Goal: Task Accomplishment & Management: Complete application form

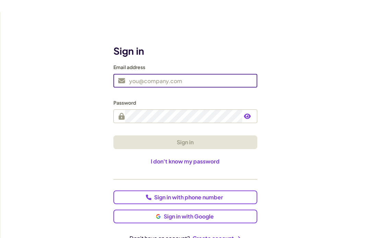
scroll to position [24, 0]
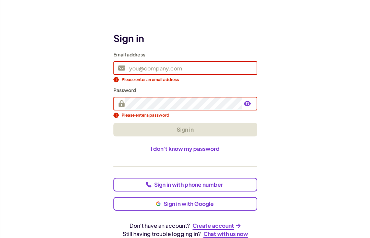
click at [213, 223] on span "Create account" at bounding box center [213, 226] width 41 height 7
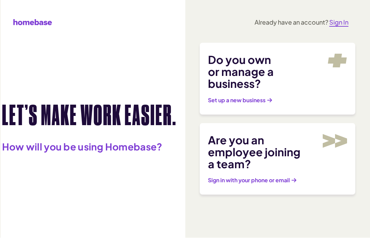
click at [272, 97] on link "Set up a new business" at bounding box center [240, 100] width 64 height 7
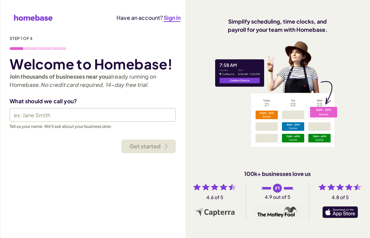
click at [151, 115] on input "text" at bounding box center [93, 115] width 166 height 14
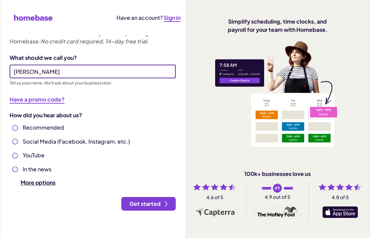
scroll to position [44, 0]
click at [150, 201] on span "Get started" at bounding box center [145, 204] width 31 height 7
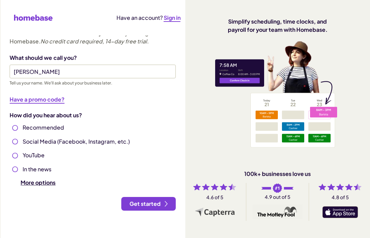
type input "[PERSON_NAME]"
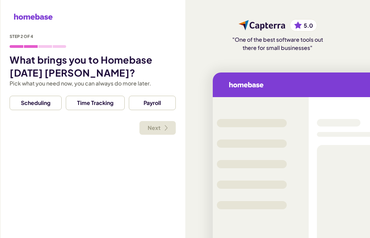
click at [96, 105] on span "Time Tracking" at bounding box center [95, 103] width 45 height 8
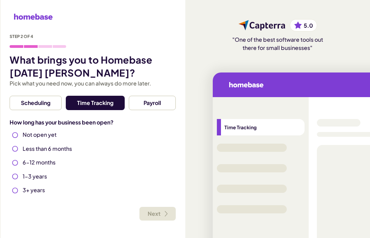
click at [15, 182] on input "1-3 years" at bounding box center [15, 176] width 11 height 11
radio input "true"
click at [16, 183] on div "Not open yet Less than 6 months 6-12 months 1-3 years 3+ years" at bounding box center [93, 163] width 166 height 65
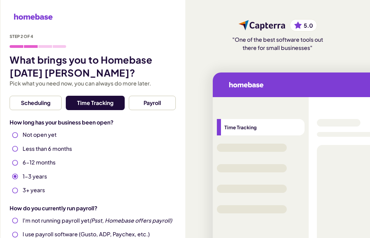
click at [15, 161] on input "6-12 months" at bounding box center [15, 163] width 11 height 11
radio input "true"
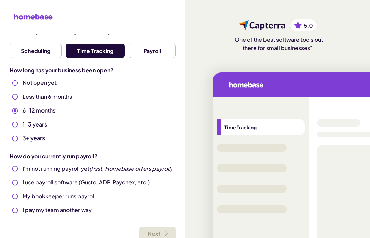
scroll to position [53, 0]
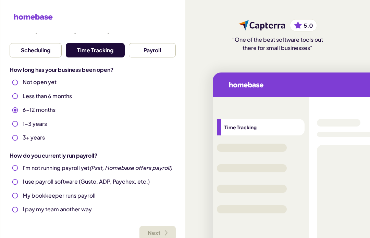
click at [16, 181] on input "I use payroll software (Gusto, ADP, Paychex, etc.)" at bounding box center [15, 182] width 11 height 11
radio input "true"
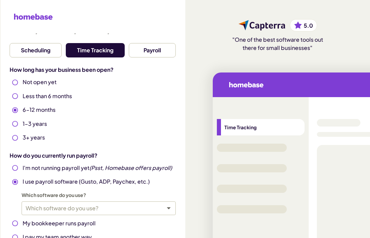
click at [36, 212] on body "Homebase logo Step 2 of 4 What brings you to Homebase [DATE] [PERSON_NAME]? Pic…" at bounding box center [185, 119] width 370 height 238
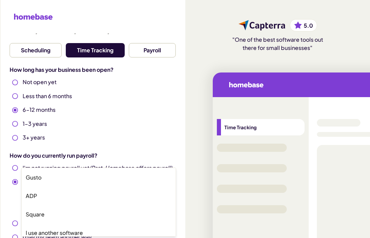
scroll to position [19, 0]
click at [46, 219] on li "Square" at bounding box center [99, 214] width 154 height 16
type input "square"
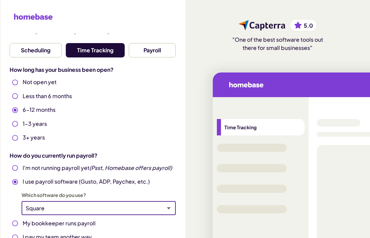
click at [51, 210] on body "Homebase logo Step 2 of 4 What brings you to Homebase [DATE] [PERSON_NAME]? Pic…" at bounding box center [185, 119] width 370 height 238
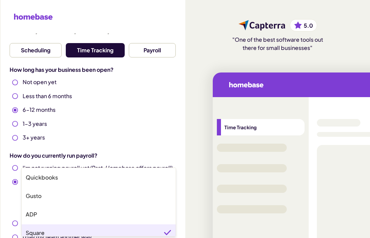
scroll to position [4, 0]
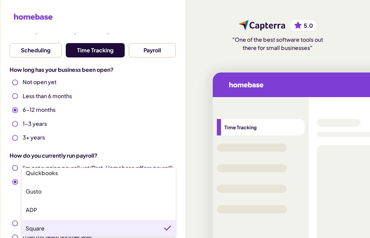
click at [45, 234] on li "Square" at bounding box center [99, 228] width 154 height 16
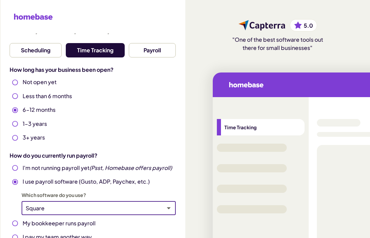
click at [55, 206] on body "Homebase logo Step 2 of 4 What brings you to Homebase [DATE] [PERSON_NAME]? Pic…" at bounding box center [185, 119] width 370 height 238
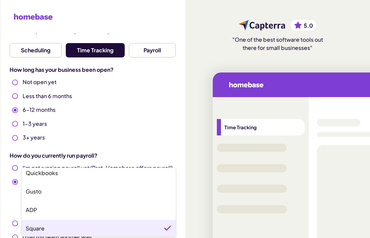
click at [48, 225] on li "Square" at bounding box center [99, 228] width 154 height 16
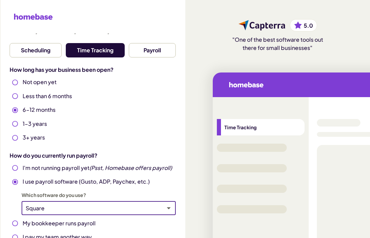
click at [56, 205] on body "Homebase logo Step 2 of 4 What brings you to Homebase [DATE] [PERSON_NAME]? Pic…" at bounding box center [185, 119] width 370 height 238
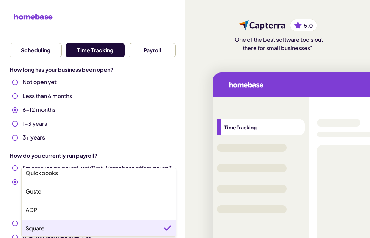
click at [162, 233] on li "Square" at bounding box center [99, 228] width 154 height 16
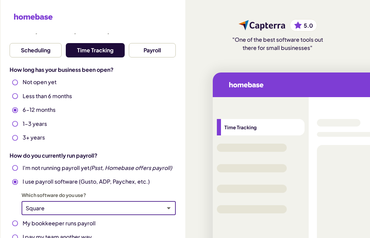
click at [156, 209] on body "Homebase logo Step 2 of 4 What brings you to Homebase [DATE] [PERSON_NAME]? Pic…" at bounding box center [185, 119] width 370 height 238
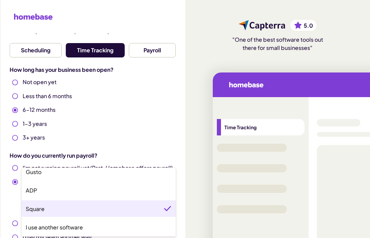
scroll to position [24, 0]
click at [141, 211] on li "Square" at bounding box center [99, 209] width 154 height 16
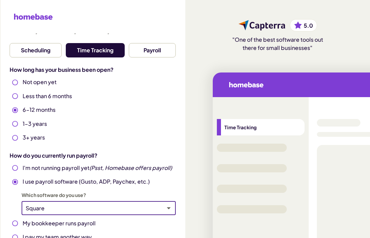
click at [152, 203] on div "Square square ​" at bounding box center [99, 209] width 154 height 14
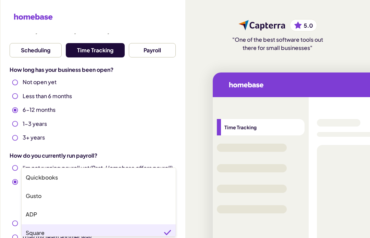
scroll to position [4, 0]
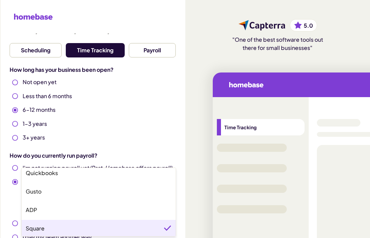
click at [142, 204] on li "ADP" at bounding box center [99, 210] width 154 height 16
type input "adp"
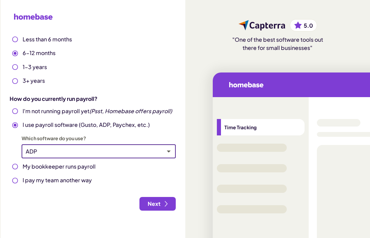
scroll to position [110, 0]
click at [161, 201] on span "Next" at bounding box center [154, 204] width 13 height 7
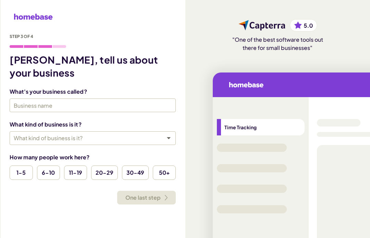
click at [138, 99] on input "text" at bounding box center [93, 106] width 166 height 14
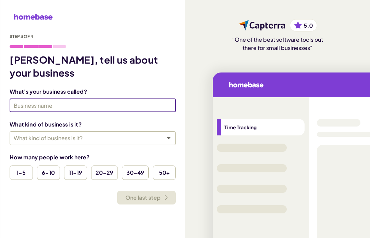
scroll to position [24, 0]
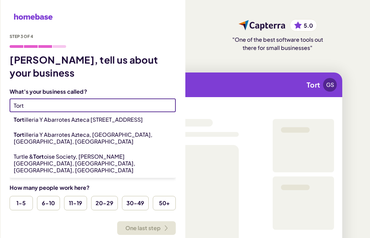
click at [133, 112] on li "Tort illeria Y Abarrotes Azteca [STREET_ADDRESS]" at bounding box center [93, 119] width 166 height 15
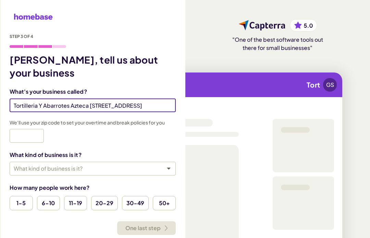
type input "Tortilleria Y Abarrotes Azteca 2"
type input "29445"
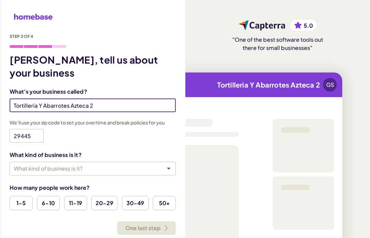
click at [83, 134] on body "Homebase logo Step 3 of 4 [PERSON_NAME], tell us about your business What's you…" at bounding box center [185, 119] width 370 height 238
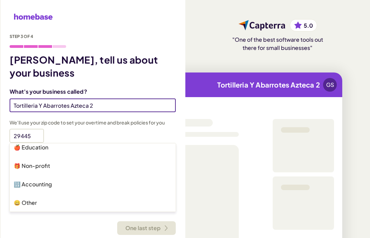
scroll to position [209, 0]
click at [139, 111] on div at bounding box center [185, 119] width 370 height 238
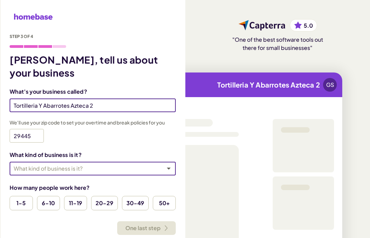
click at [51, 199] on span "6-10" at bounding box center [48, 203] width 21 height 8
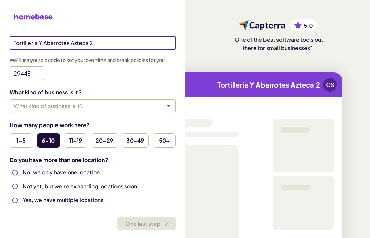
scroll to position [64, 0]
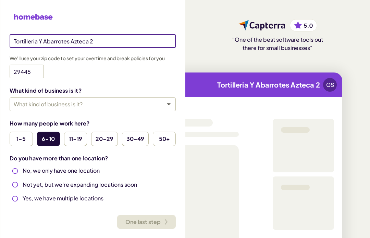
click at [94, 195] on label "Yes, we have multiple locations" at bounding box center [93, 200] width 166 height 10
click at [21, 194] on input "Yes, we have multiple locations" at bounding box center [15, 199] width 11 height 11
radio input "true"
click at [94, 195] on p "Yes, we have multiple locations" at bounding box center [63, 199] width 81 height 8
click at [21, 194] on input "Yes, we have multiple locations" at bounding box center [15, 199] width 11 height 11
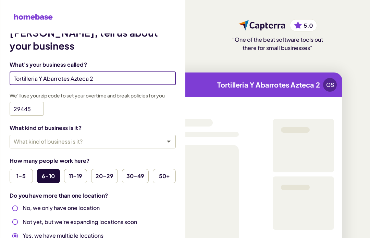
scroll to position [26, 0]
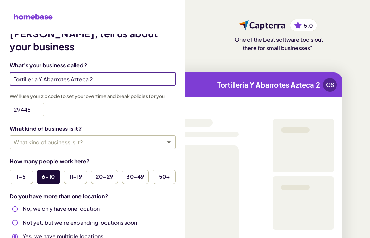
click at [93, 205] on label "No, we only have one location" at bounding box center [93, 210] width 166 height 10
click at [21, 204] on input "No, we only have one location" at bounding box center [15, 209] width 11 height 11
radio input "true"
click at [81, 233] on p "Yes, we have multiple locations" at bounding box center [63, 237] width 81 height 8
click at [21, 232] on input "Yes, we have multiple locations" at bounding box center [15, 237] width 11 height 11
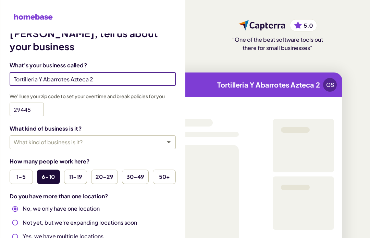
radio input "true"
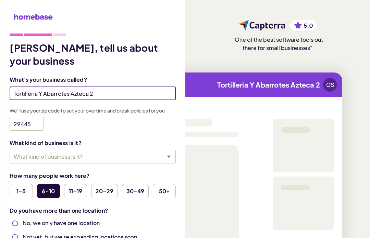
scroll to position [8, 0]
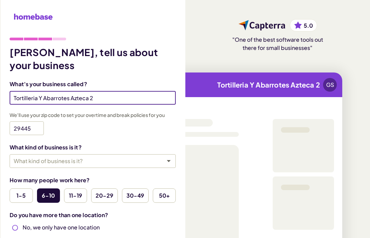
click at [123, 127] on body "Homebase logo Step 3 of 4 [PERSON_NAME], tell us about your business What's you…" at bounding box center [185, 119] width 370 height 238
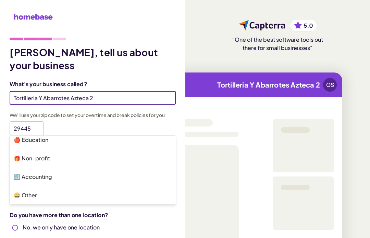
scroll to position [209, 0]
click at [85, 196] on li "😀 Other" at bounding box center [93, 195] width 166 height 16
type input "other"
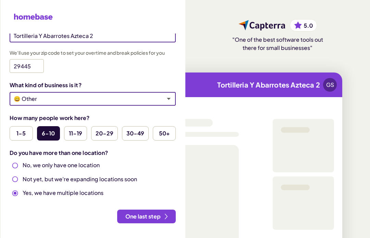
scroll to position [70, 0]
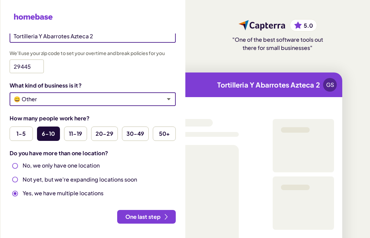
click at [149, 214] on span "One last step" at bounding box center [142, 217] width 35 height 7
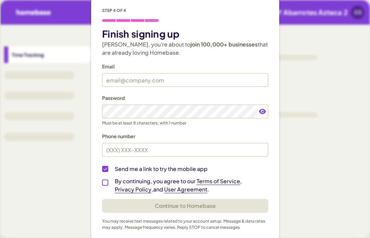
click at [202, 77] on input "text" at bounding box center [185, 80] width 166 height 14
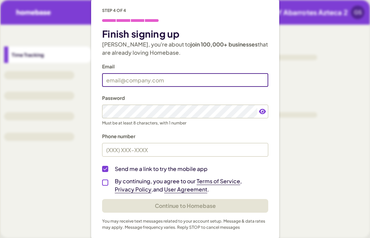
scroll to position [24, 0]
type input "[EMAIL_ADDRESS][DOMAIN_NAME]"
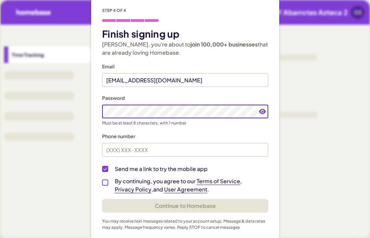
click at [185, 199] on button "Continue to Homebase" at bounding box center [185, 206] width 166 height 14
click at [195, 143] on input "tel" at bounding box center [185, 150] width 166 height 14
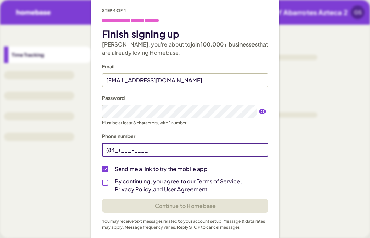
type input "(8__) ___-____"
type input "[PHONE_NUMBER]"
click at [260, 109] on icon "button" at bounding box center [262, 111] width 7 height 5
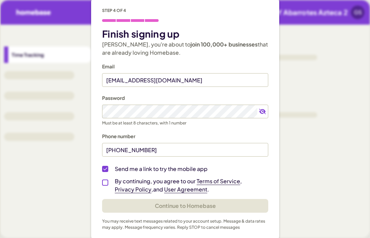
click at [106, 177] on input "By continuing, you agree to our Terms of Service , Privacy Policy , and User Ag…" at bounding box center [105, 182] width 11 height 11
checkbox input "true"
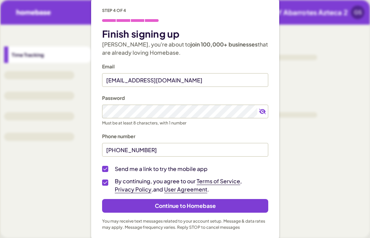
click at [178, 203] on span "Continue to Homebase" at bounding box center [185, 206] width 61 height 7
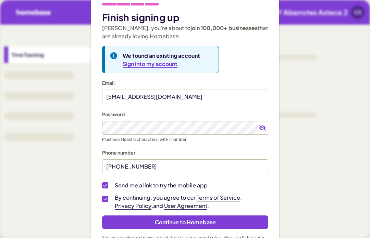
click at [221, 149] on p "Phone number" at bounding box center [185, 153] width 166 height 8
click at [173, 149] on p "Phone number" at bounding box center [185, 153] width 166 height 8
click at [154, 216] on button "Continue to Homebase" at bounding box center [185, 223] width 166 height 14
click at [166, 61] on span "Sign into my account" at bounding box center [150, 64] width 55 height 7
click at [261, 46] on div "We found an existing account Sign into my account" at bounding box center [185, 59] width 166 height 27
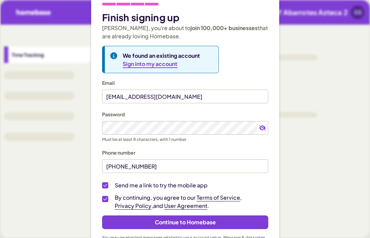
click at [254, 46] on div "We found an existing account Sign into my account" at bounding box center [185, 59] width 166 height 27
click at [246, 160] on input "[PHONE_NUMBER]" at bounding box center [185, 167] width 166 height 14
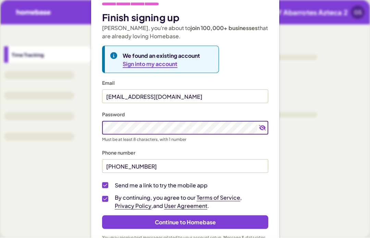
click at [209, 216] on button "Continue to Homebase" at bounding box center [185, 223] width 166 height 14
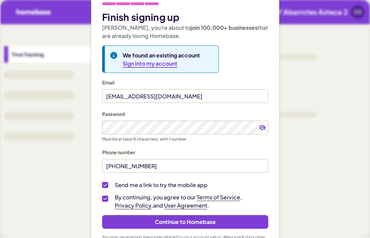
click at [167, 160] on input "[PHONE_NUMBER]" at bounding box center [185, 167] width 166 height 14
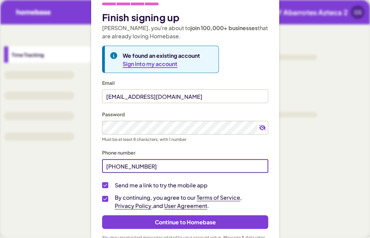
scroll to position [0, 0]
click at [306, 85] on div "Step 4 of 4 Finish signing up [PERSON_NAME], you're about to join 100,000+ busi…" at bounding box center [185, 119] width 370 height 238
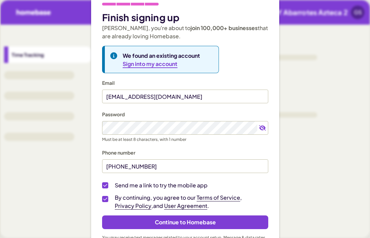
click at [181, 167] on input "[PHONE_NUMBER]" at bounding box center [185, 167] width 166 height 14
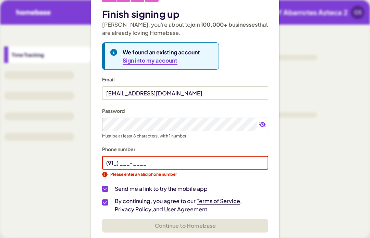
type input "(9__) ___-____"
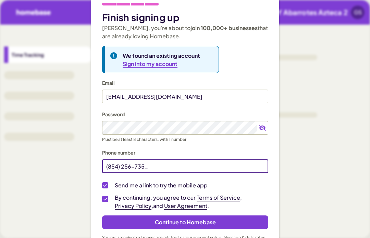
type input "[PHONE_NUMBER]"
click at [185, 222] on button "Continue to Homebase" at bounding box center [185, 223] width 166 height 14
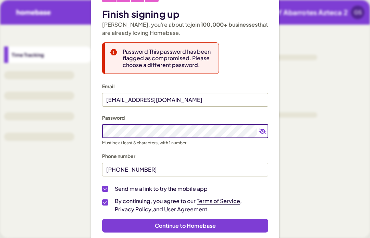
click at [185, 226] on button "Continue to Homebase" at bounding box center [185, 226] width 166 height 14
